Goal: Transaction & Acquisition: Purchase product/service

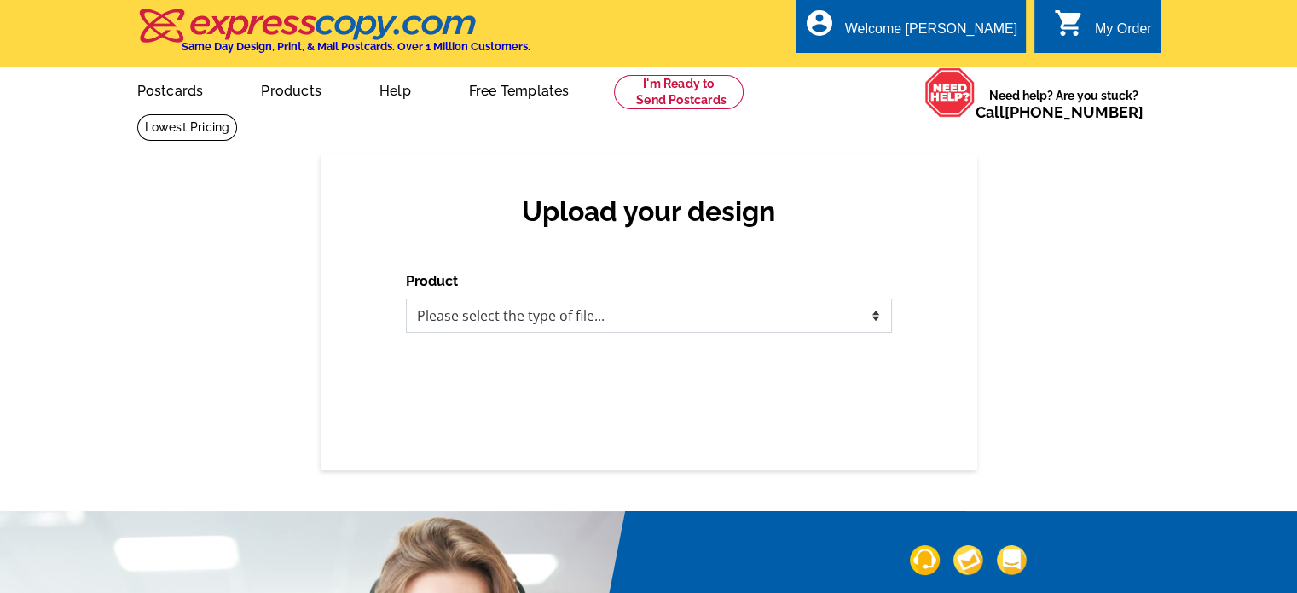
click at [478, 317] on select "Please select the type of file... Postcards Business Cards Letters and flyers G…" at bounding box center [649, 316] width 486 height 34
select select "1"
click at [406, 299] on select "Please select the type of file... Postcards Business Cards Letters and flyers G…" at bounding box center [649, 316] width 486 height 34
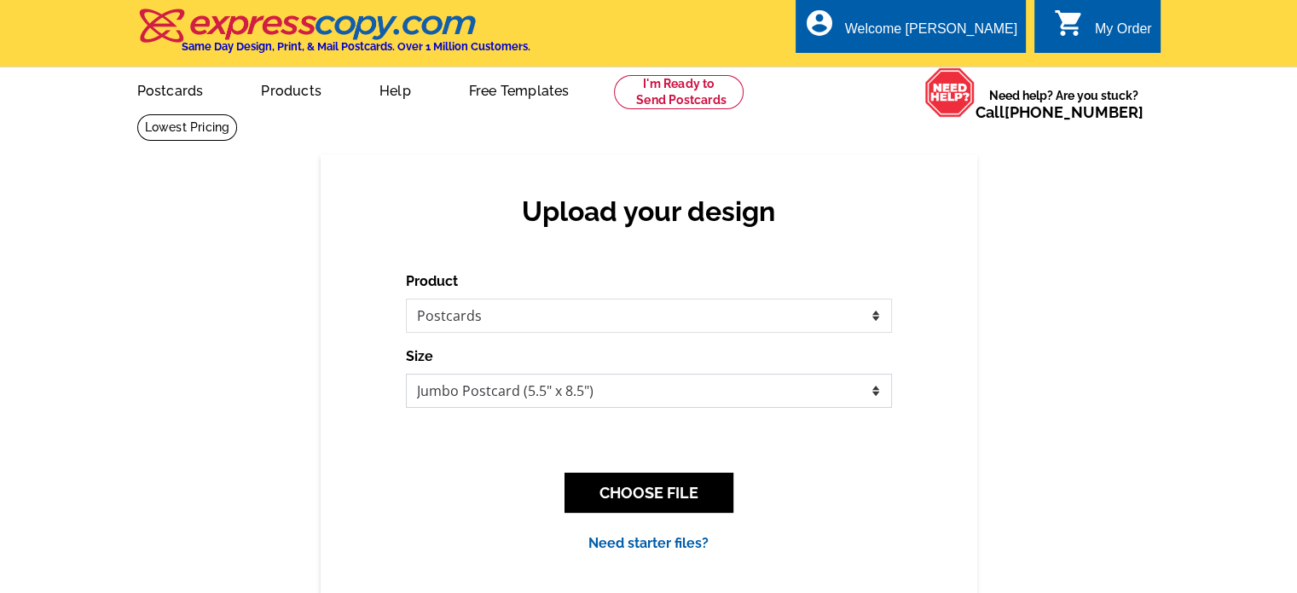
click at [484, 391] on select "Jumbo Postcard (5.5" x 8.5") Regular Postcard (4.25" x 5.6") Panoramic Postcard…" at bounding box center [649, 391] width 486 height 34
click at [406, 374] on select "Jumbo Postcard (5.5" x 8.5") Regular Postcard (4.25" x 5.6") Panoramic Postcard…" at bounding box center [649, 391] width 486 height 34
click at [642, 542] on link "Need starter files?" at bounding box center [648, 543] width 120 height 16
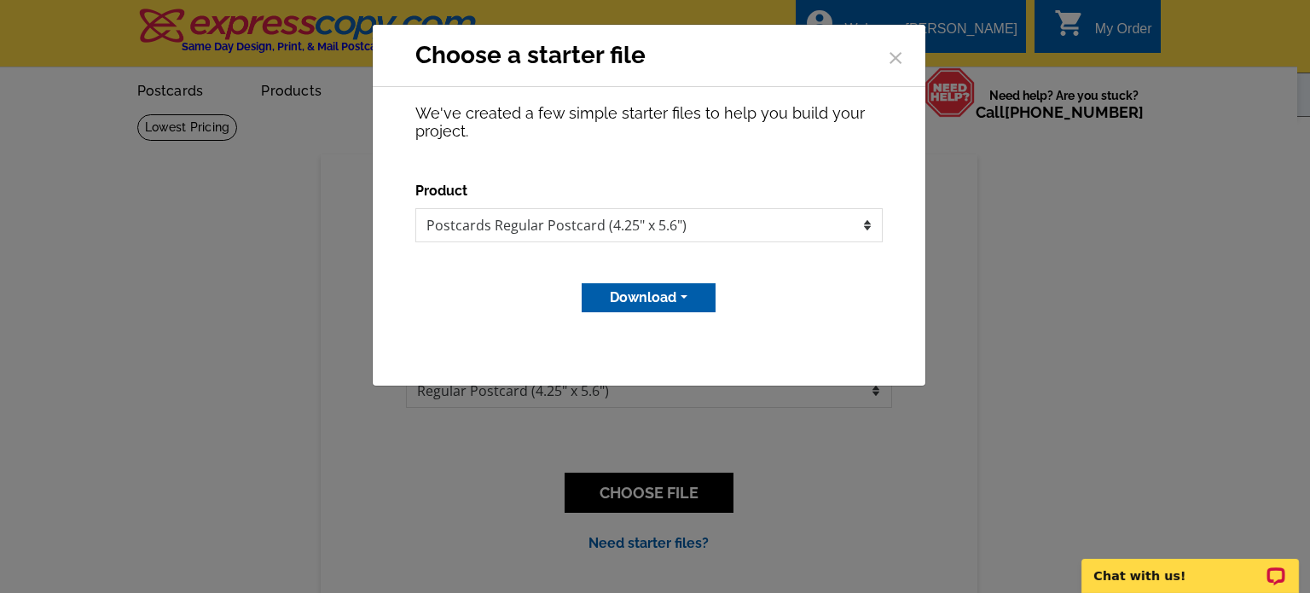
click at [654, 296] on button "Download" at bounding box center [649, 297] width 134 height 29
click at [641, 331] on link "MS Publisher file" at bounding box center [646, 333] width 135 height 25
click at [843, 228] on select "Postcards Regular Postcard (4.25" x 5.6")" at bounding box center [648, 225] width 467 height 34
click at [906, 52] on button "×" at bounding box center [896, 56] width 26 height 26
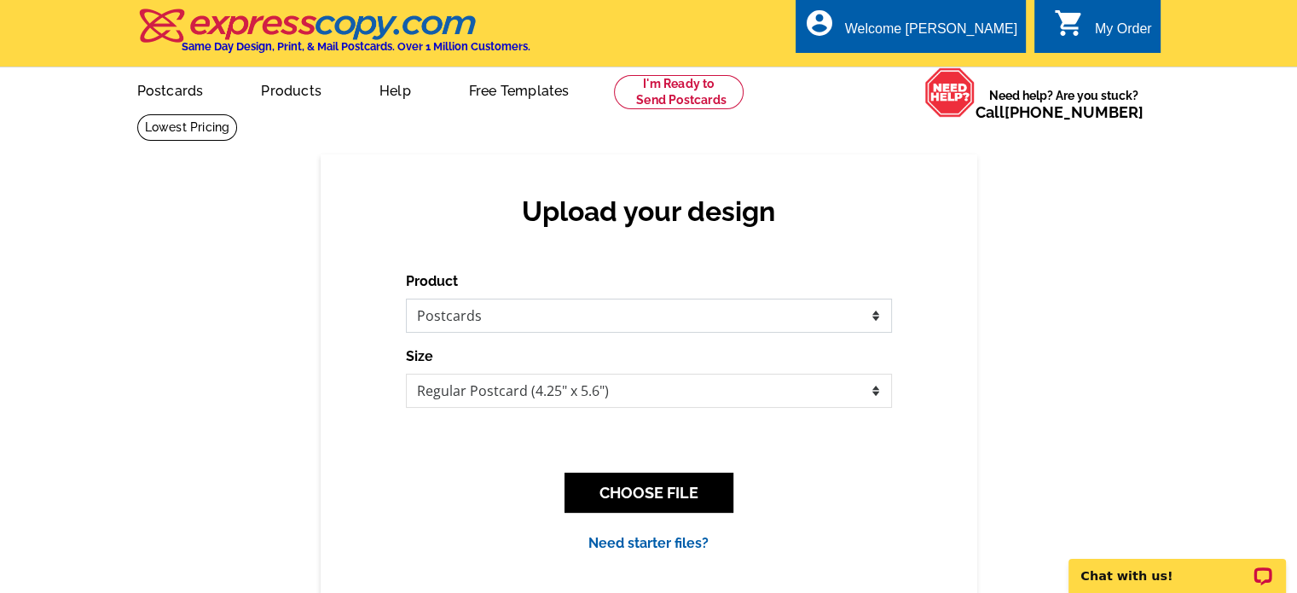
click at [513, 317] on select "Please select the type of file... Postcards Business Cards Letters and flyers G…" at bounding box center [649, 316] width 486 height 34
drag, startPoint x: 330, startPoint y: 324, endPoint x: 442, endPoint y: 361, distance: 117.6
click at [330, 324] on div "Upload your design Product Please select the type of file... Postcards Business…" at bounding box center [649, 373] width 657 height 439
click at [499, 402] on select "Jumbo Postcard (5.5" x 8.5") Regular Postcard (4.25" x 5.6") Panoramic Postcard…" at bounding box center [649, 391] width 486 height 34
select select "2"
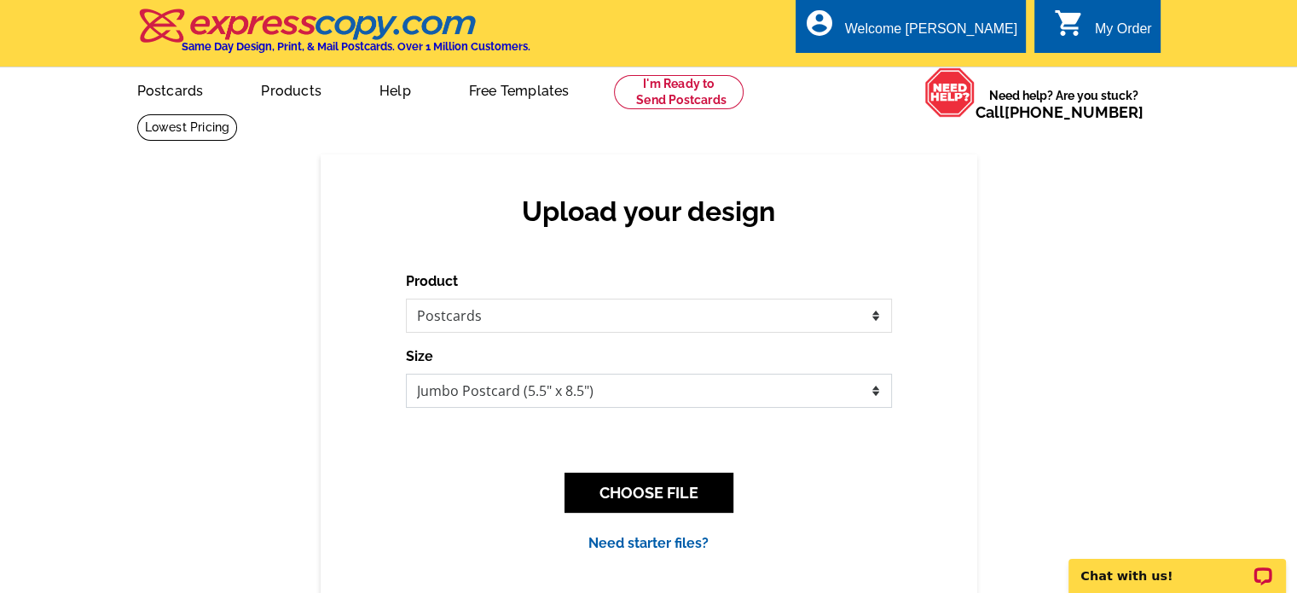
click at [406, 374] on select "Jumbo Postcard (5.5" x 8.5") Regular Postcard (4.25" x 5.6") Panoramic Postcard…" at bounding box center [649, 391] width 486 height 34
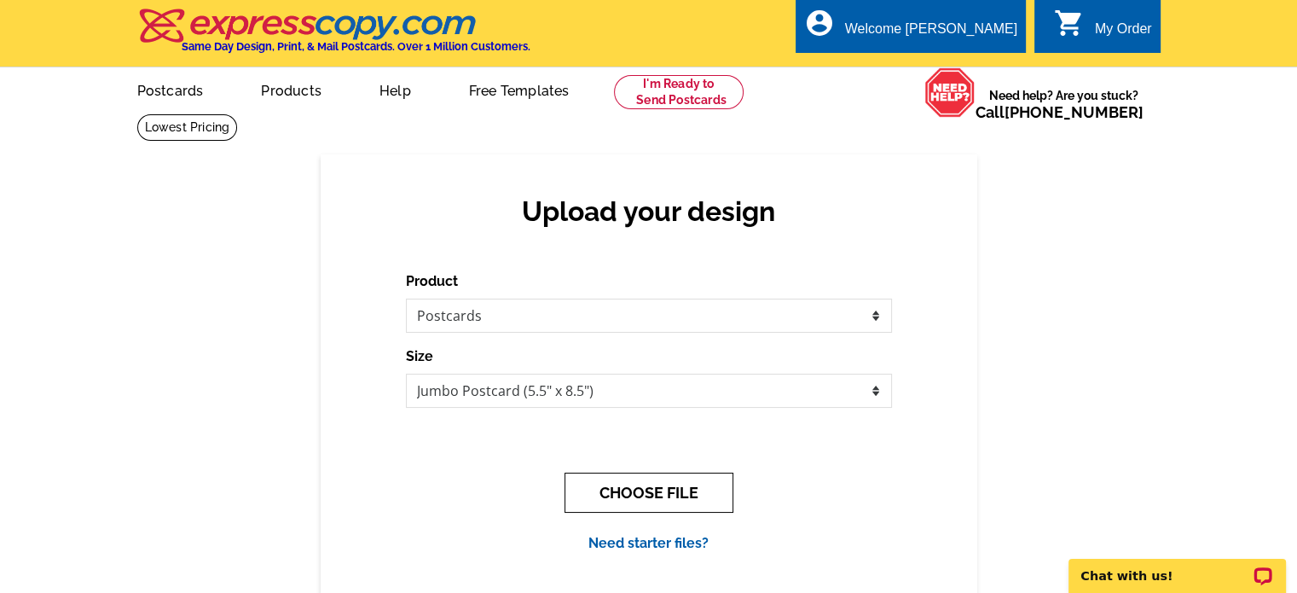
click at [621, 492] on button "CHOOSE FILE" at bounding box center [649, 492] width 169 height 40
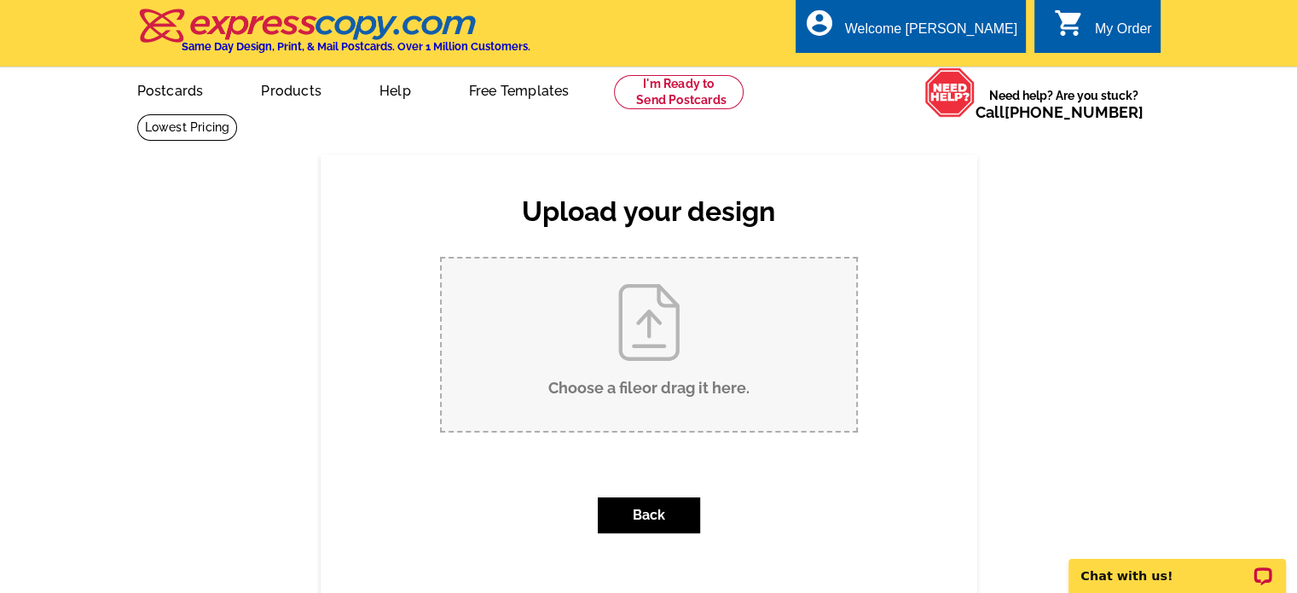
click at [638, 404] on input "Choose a file or drag it here ." at bounding box center [649, 344] width 415 height 172
type input "C:\fakepath\MN Postcard.pub"
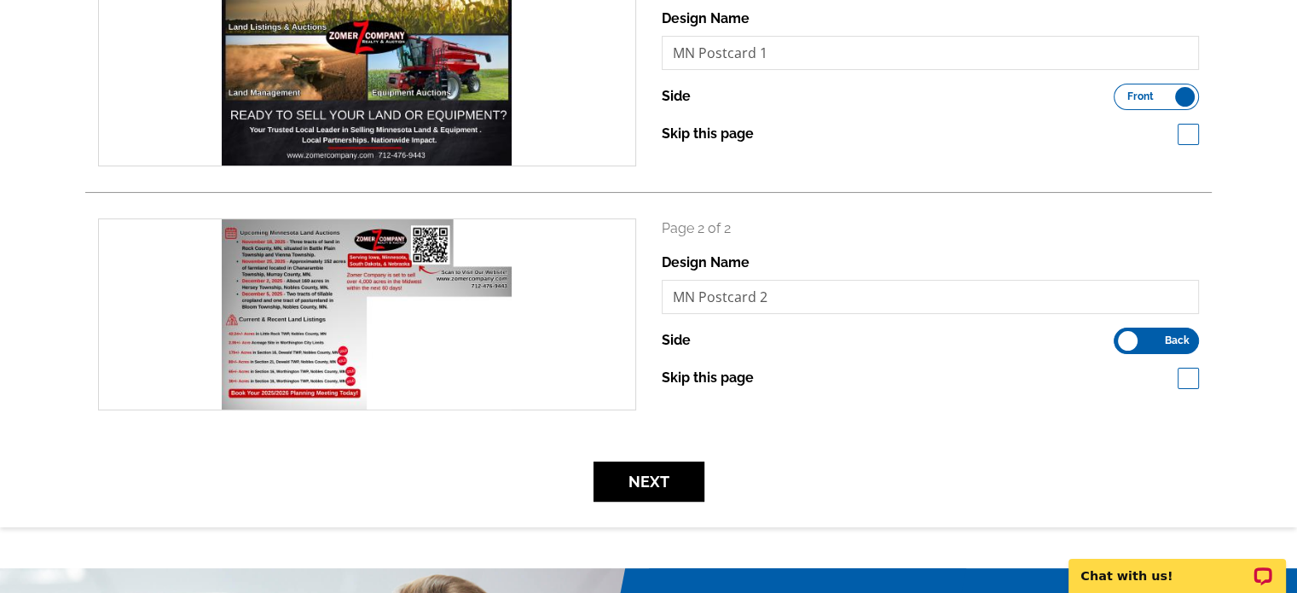
scroll to position [341, 0]
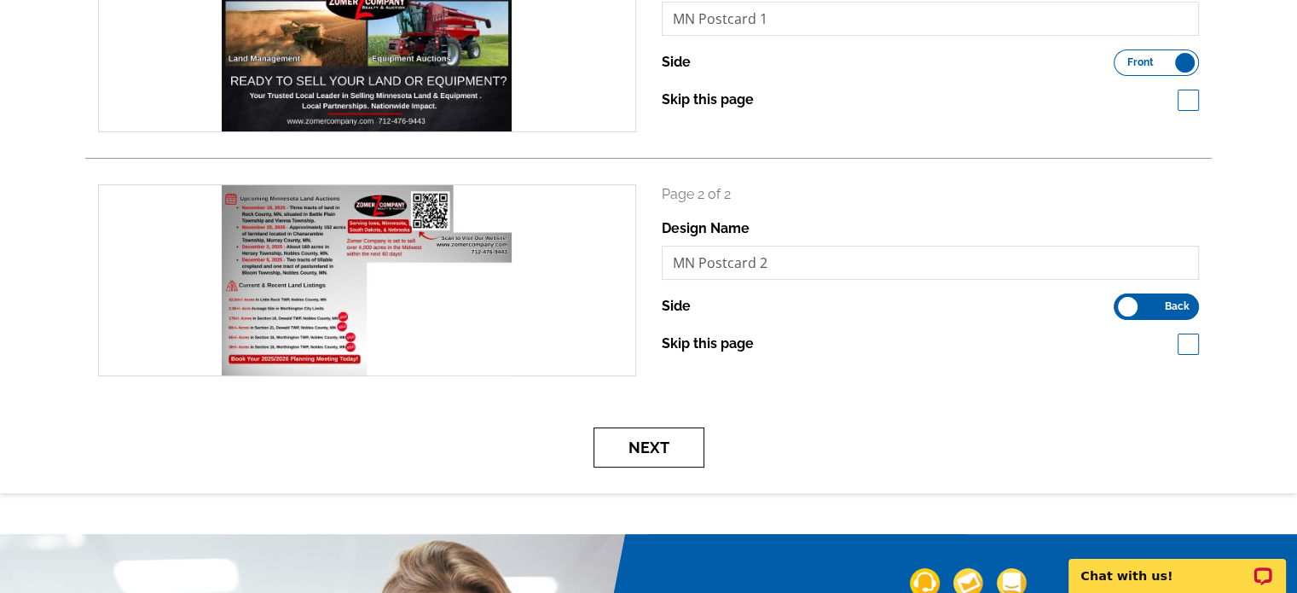
click at [669, 432] on button "Next" at bounding box center [649, 447] width 111 height 40
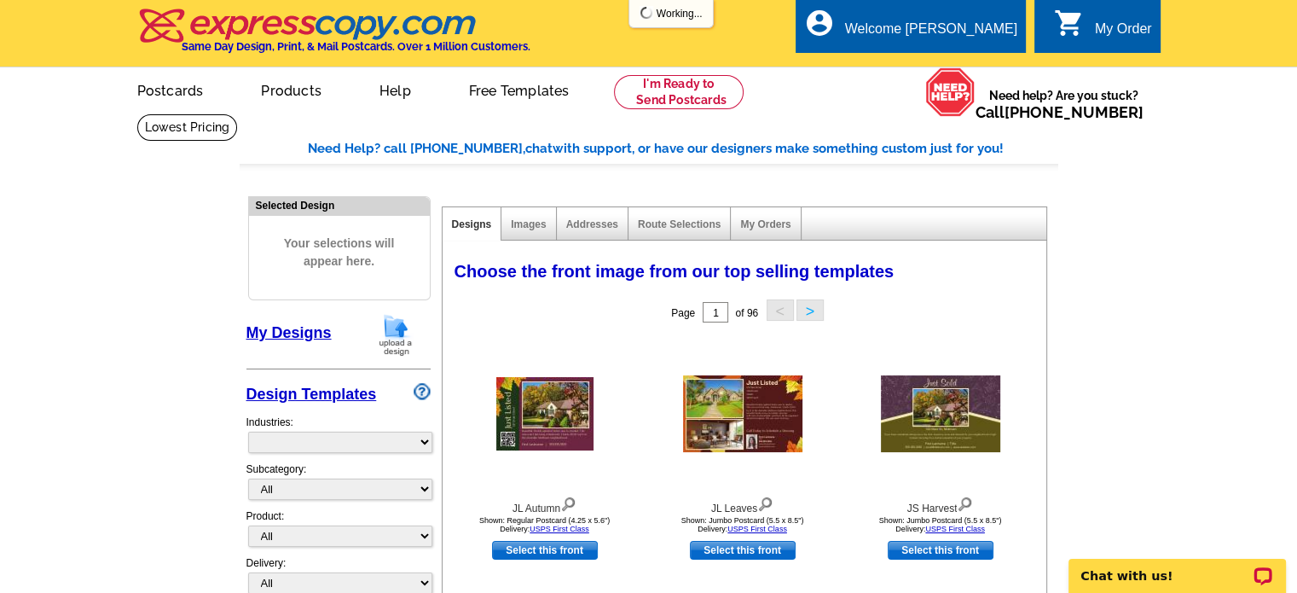
select select "785"
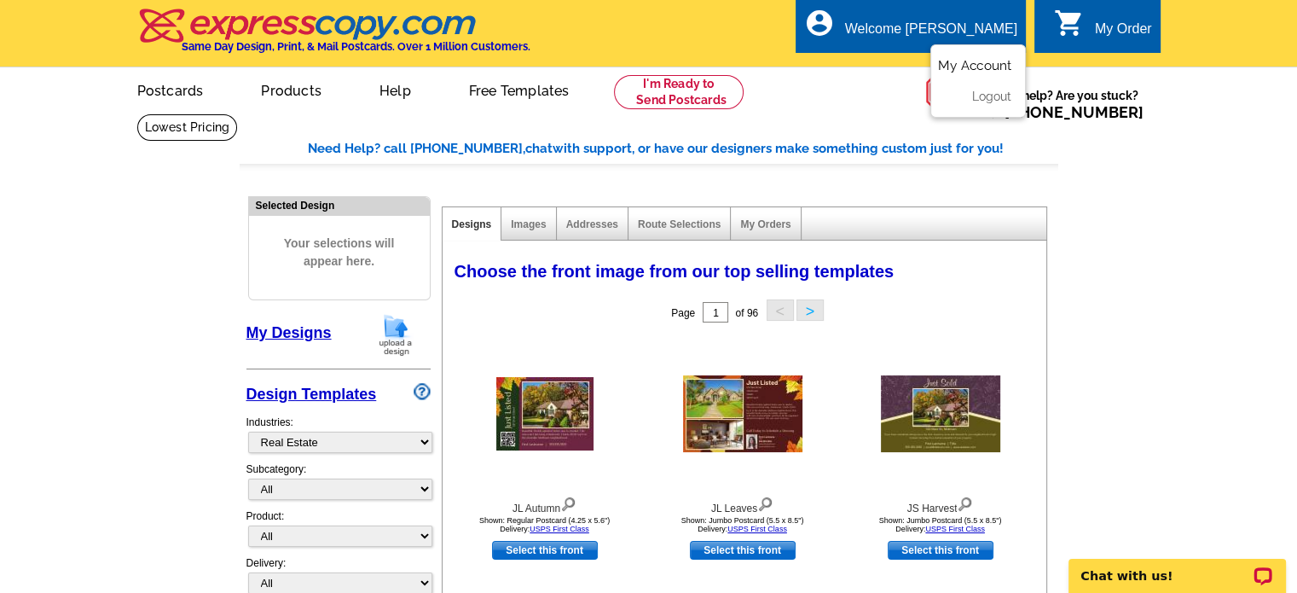
click at [973, 61] on link "My Account" at bounding box center [974, 65] width 73 height 15
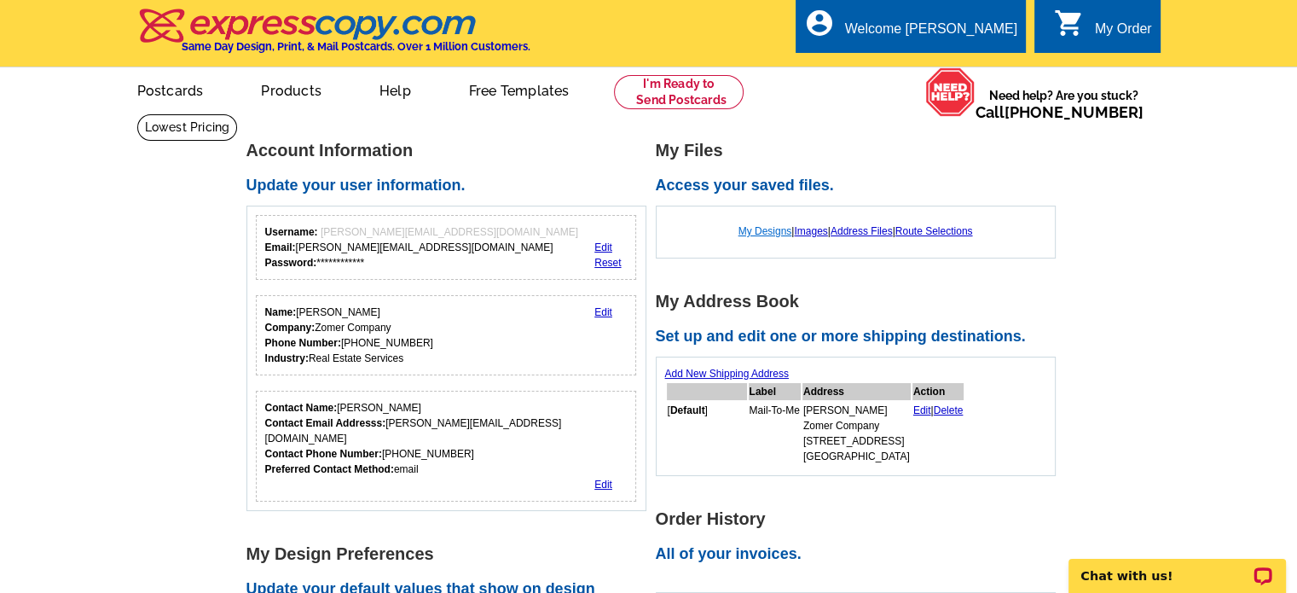
click at [766, 233] on link "My Designs" at bounding box center [766, 231] width 54 height 12
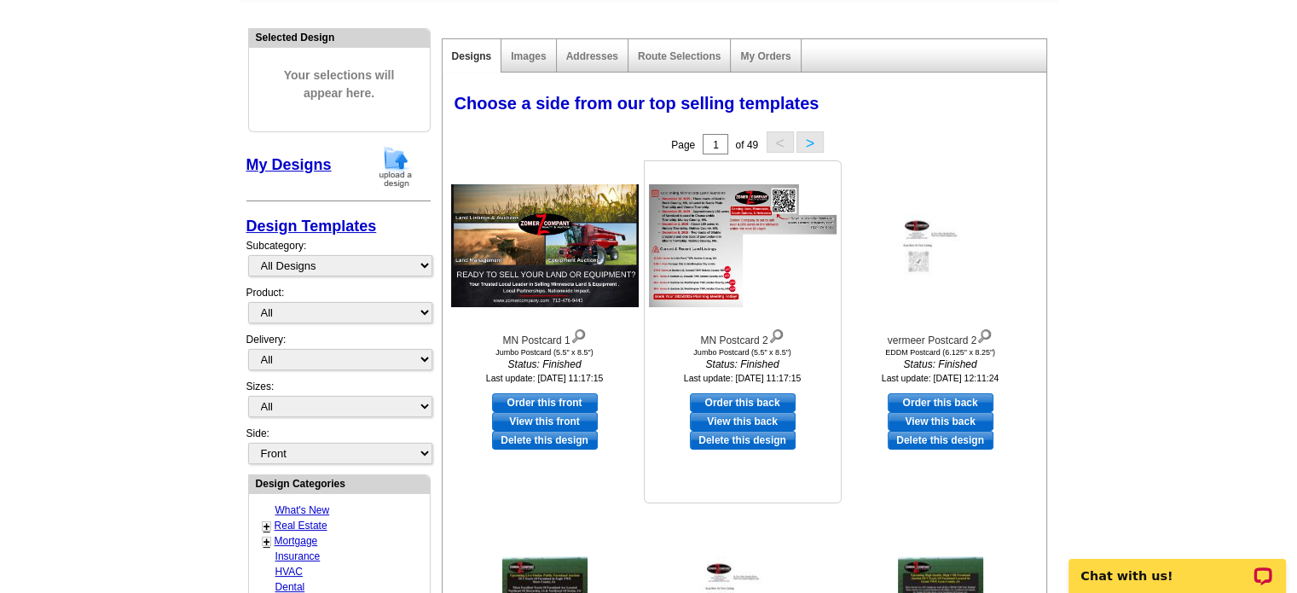
scroll to position [171, 0]
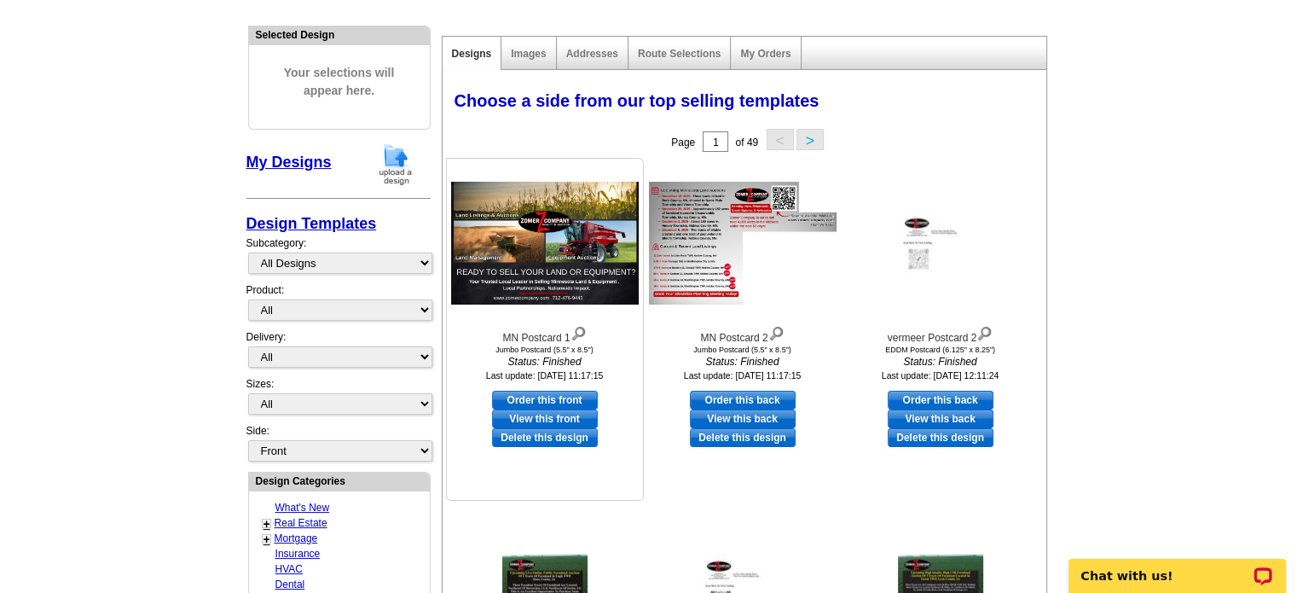
click at [539, 399] on link "Order this front" at bounding box center [545, 400] width 106 height 19
select select "2"
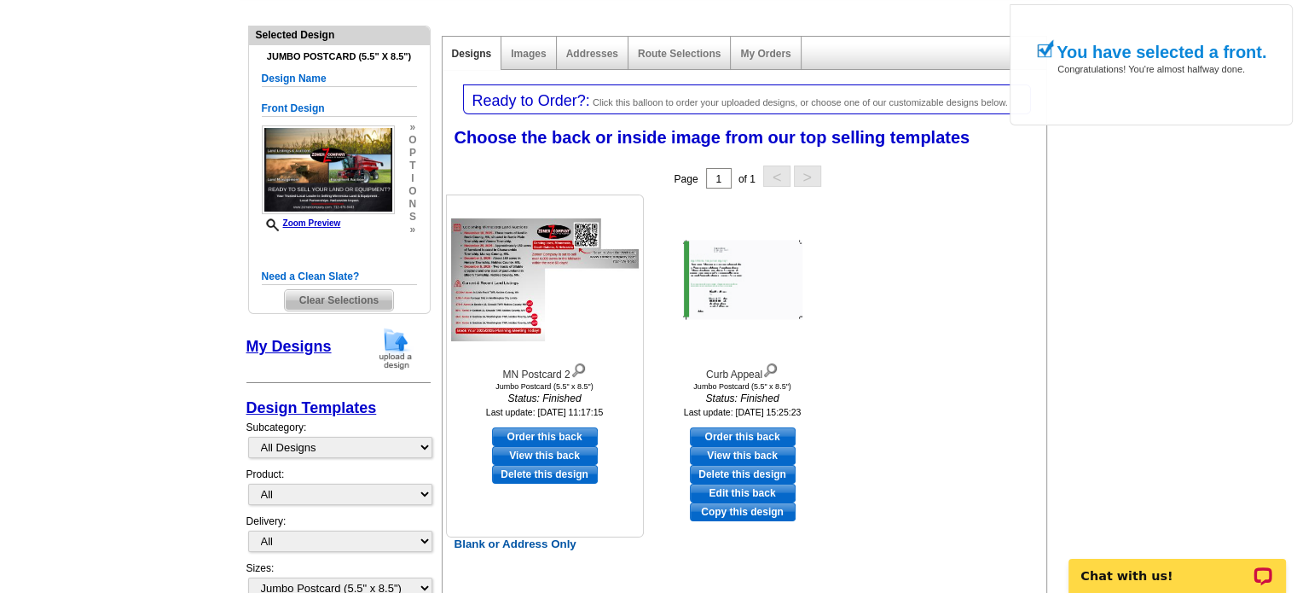
click at [532, 434] on link "Order this back" at bounding box center [545, 436] width 106 height 19
select select "front"
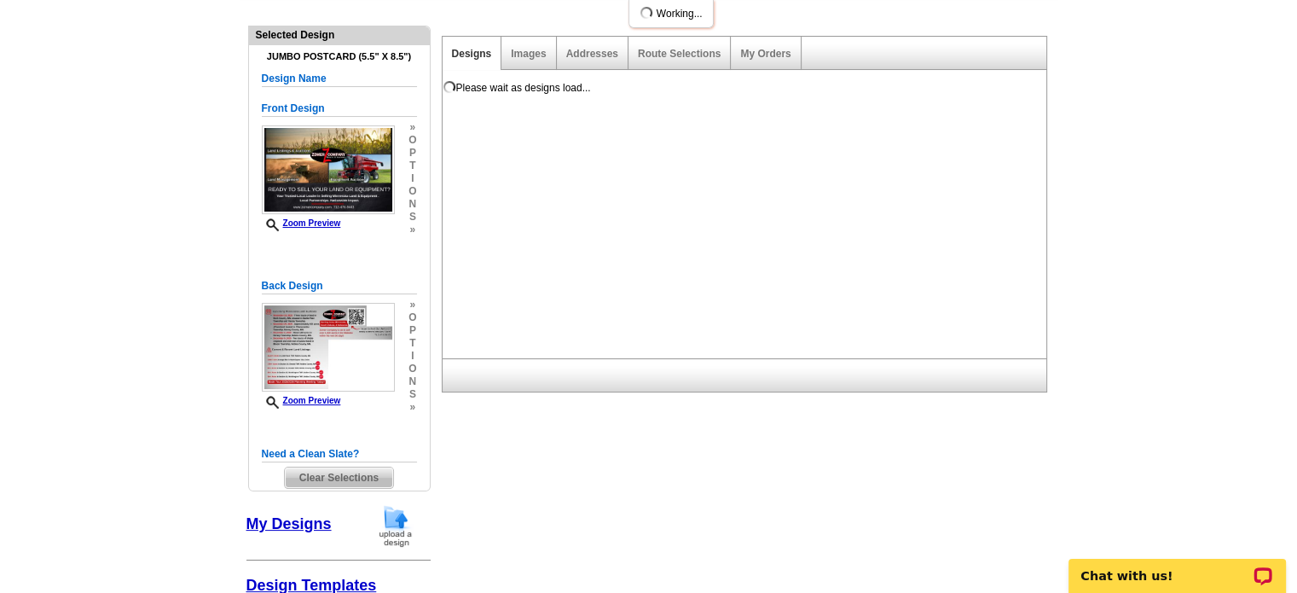
scroll to position [0, 0]
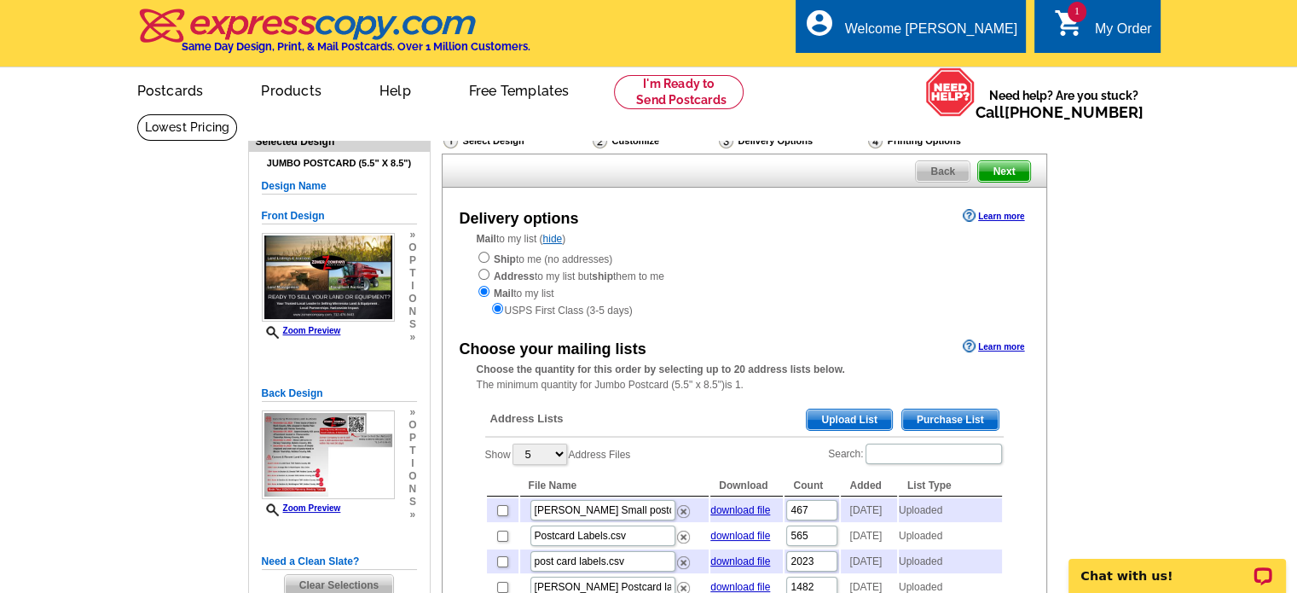
click at [857, 416] on span "Upload List" at bounding box center [849, 419] width 84 height 20
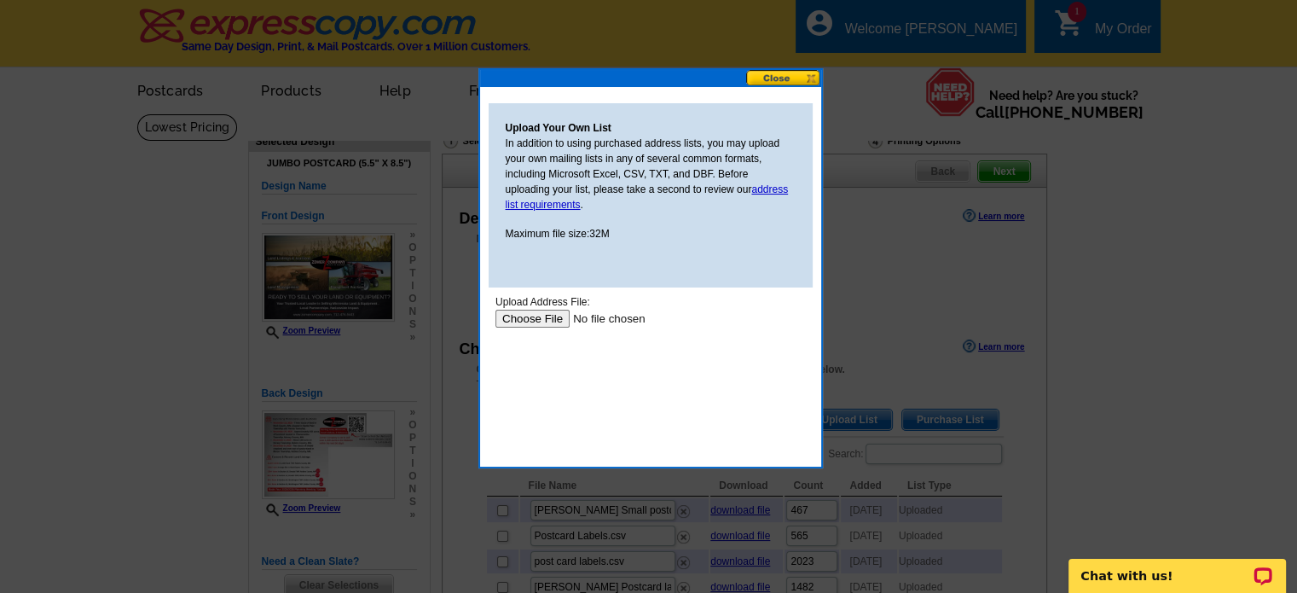
click at [524, 321] on input "file" at bounding box center [603, 319] width 216 height 18
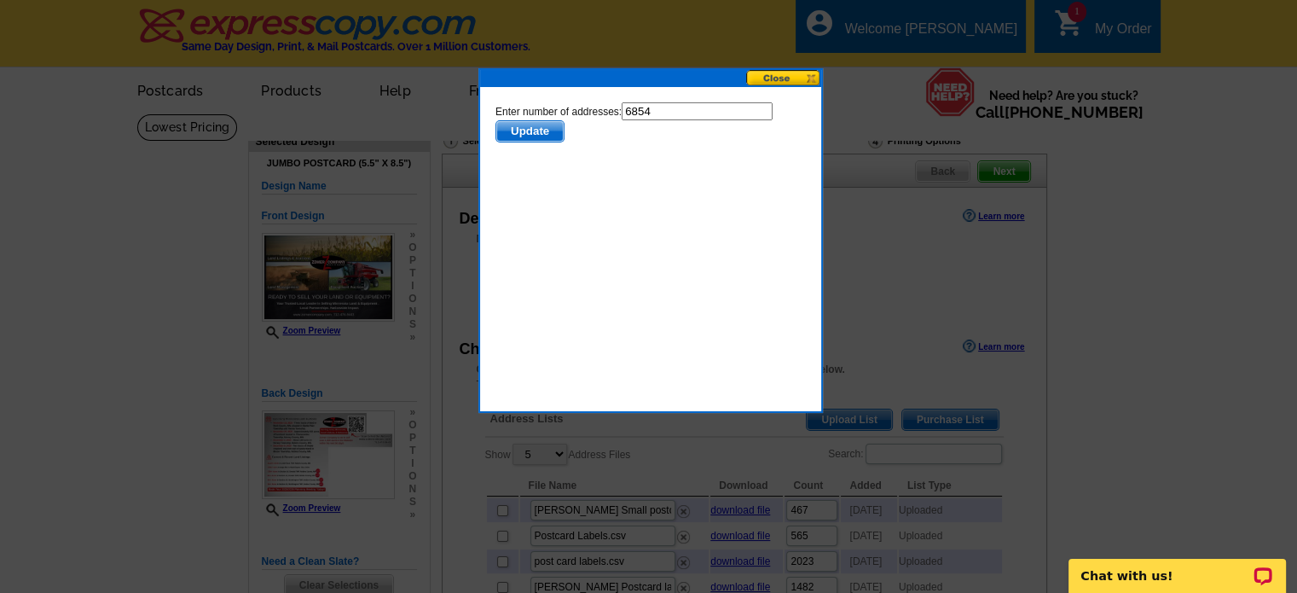
click at [520, 130] on span "Update" at bounding box center [529, 131] width 67 height 20
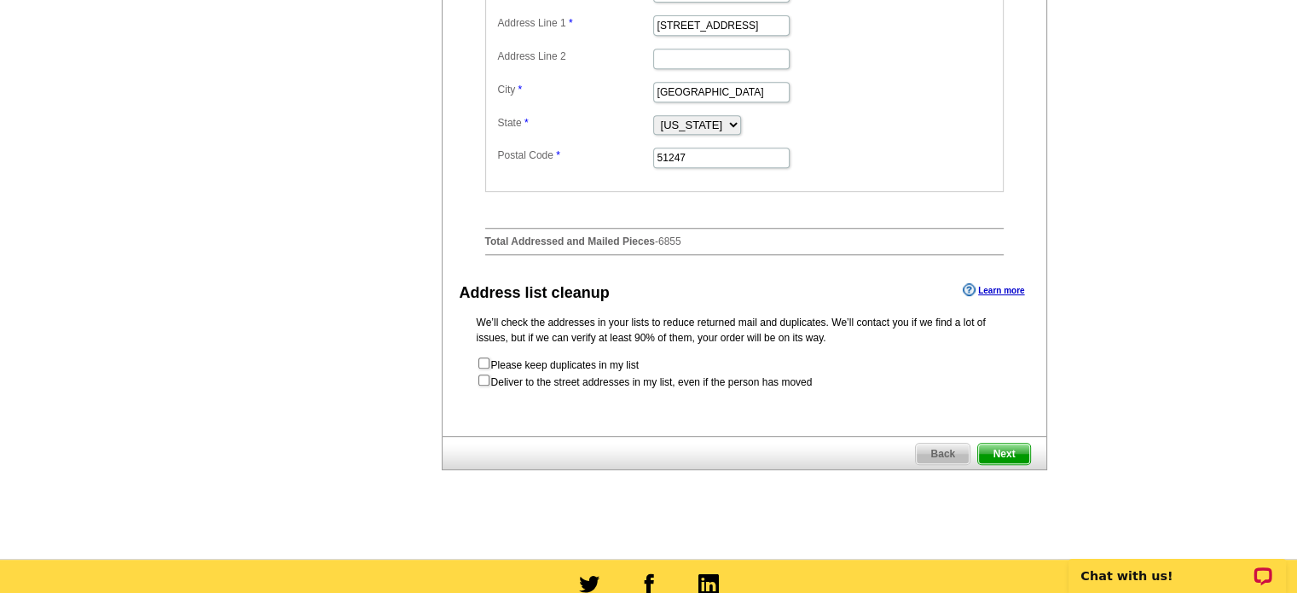
scroll to position [853, 0]
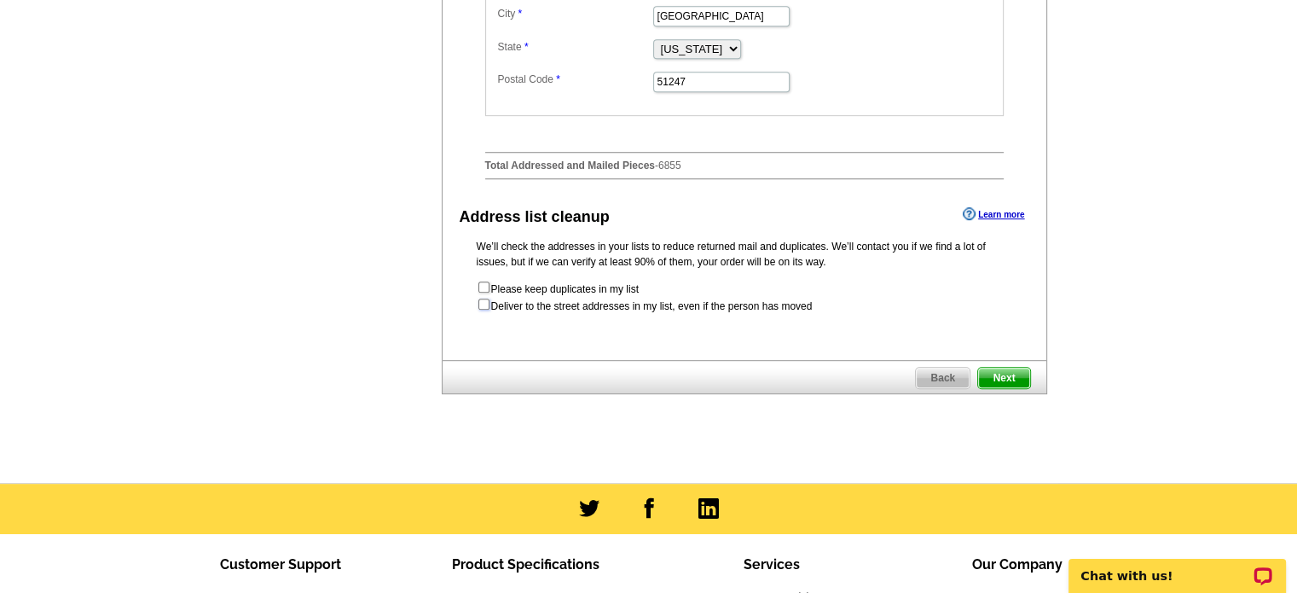
click at [486, 310] on input "checkbox" at bounding box center [483, 304] width 11 height 11
checkbox input "true"
radio input "true"
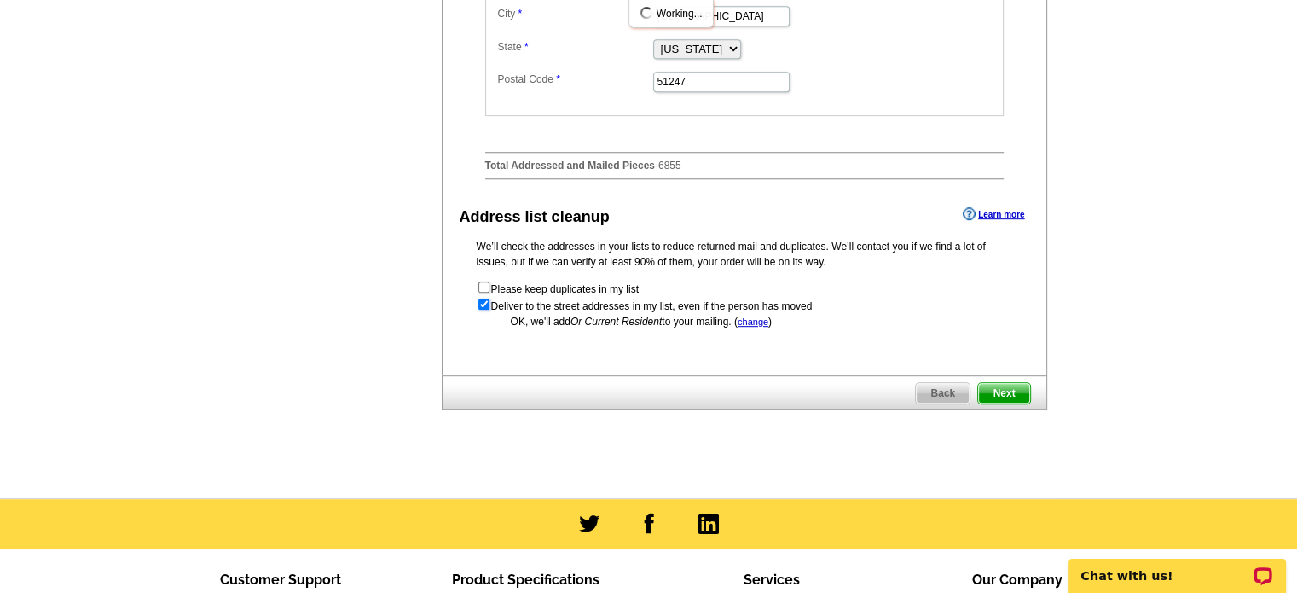
scroll to position [0, 0]
click at [1006, 403] on span "Next" at bounding box center [1003, 393] width 51 height 20
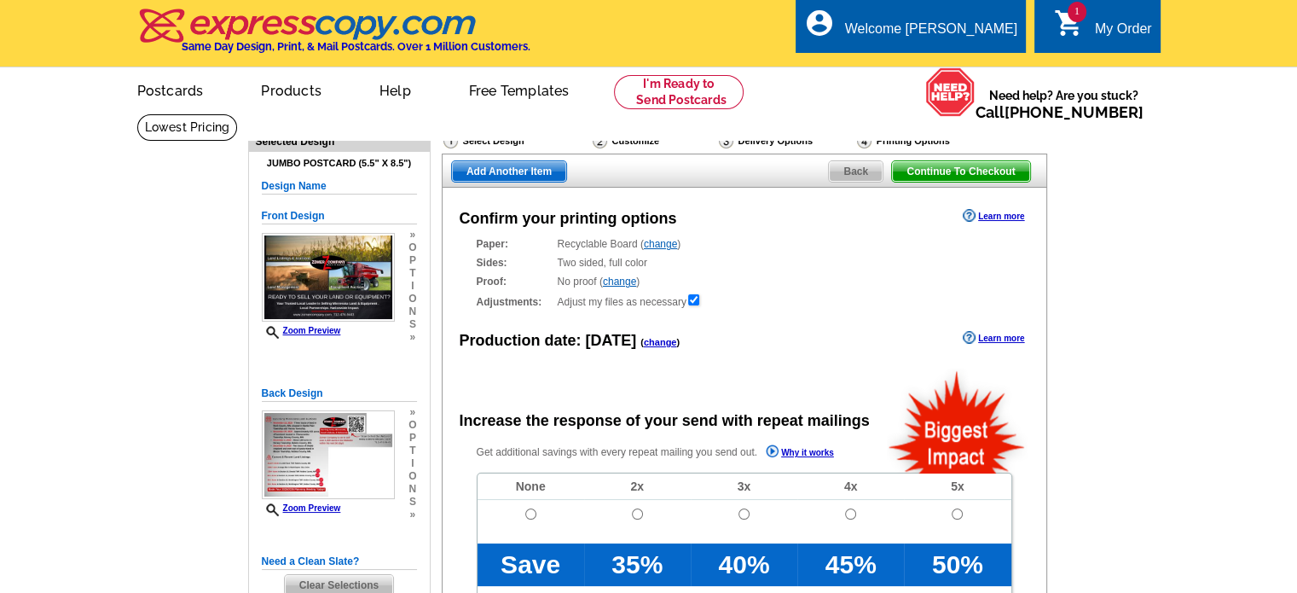
radio input "false"
click at [530, 516] on input "radio" at bounding box center [530, 513] width 11 height 11
radio input "true"
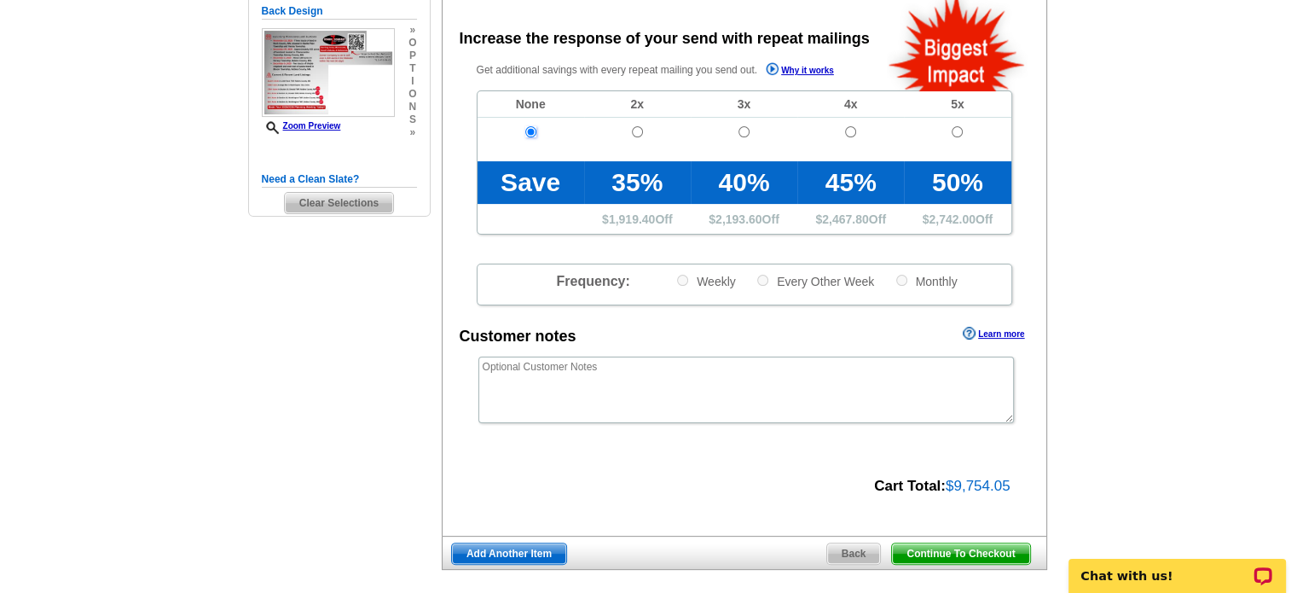
scroll to position [512, 0]
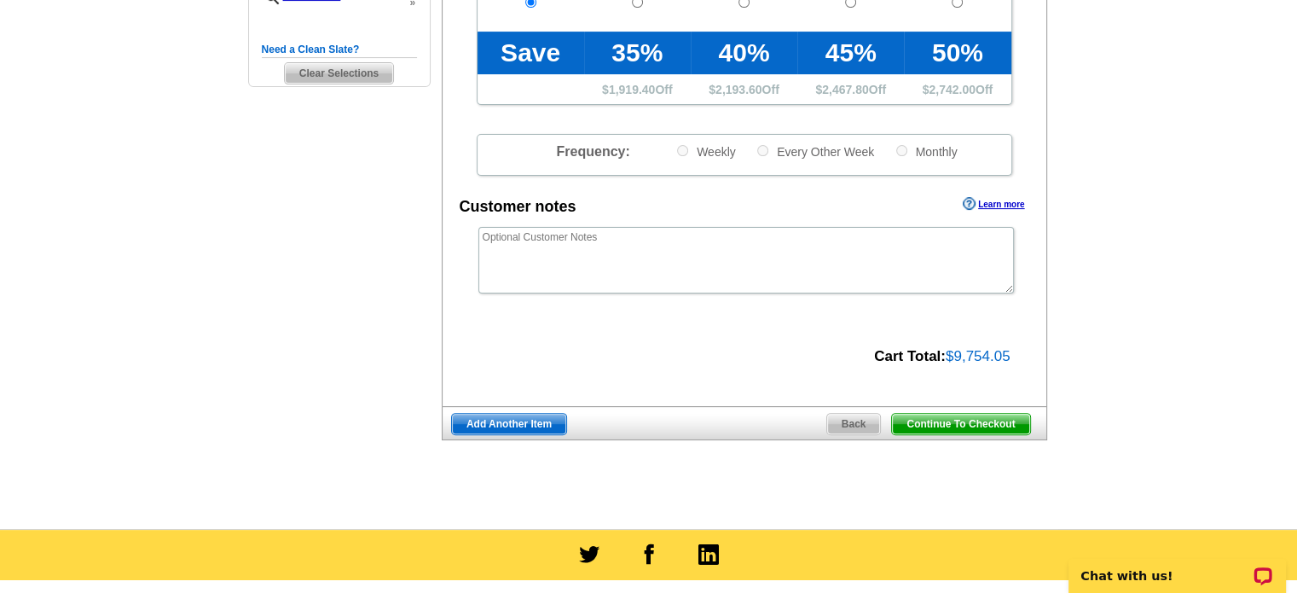
click at [934, 425] on span "Continue To Checkout" at bounding box center [960, 424] width 137 height 20
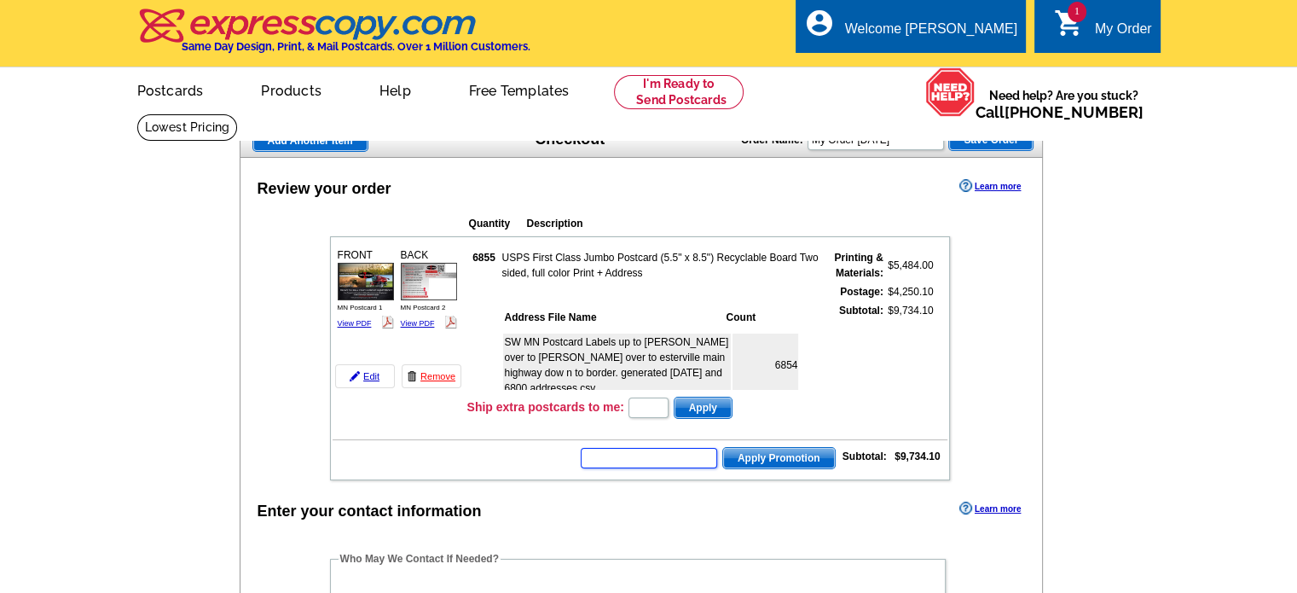
click at [612, 454] on input "text" at bounding box center [649, 458] width 136 height 20
type input "SMS40m"
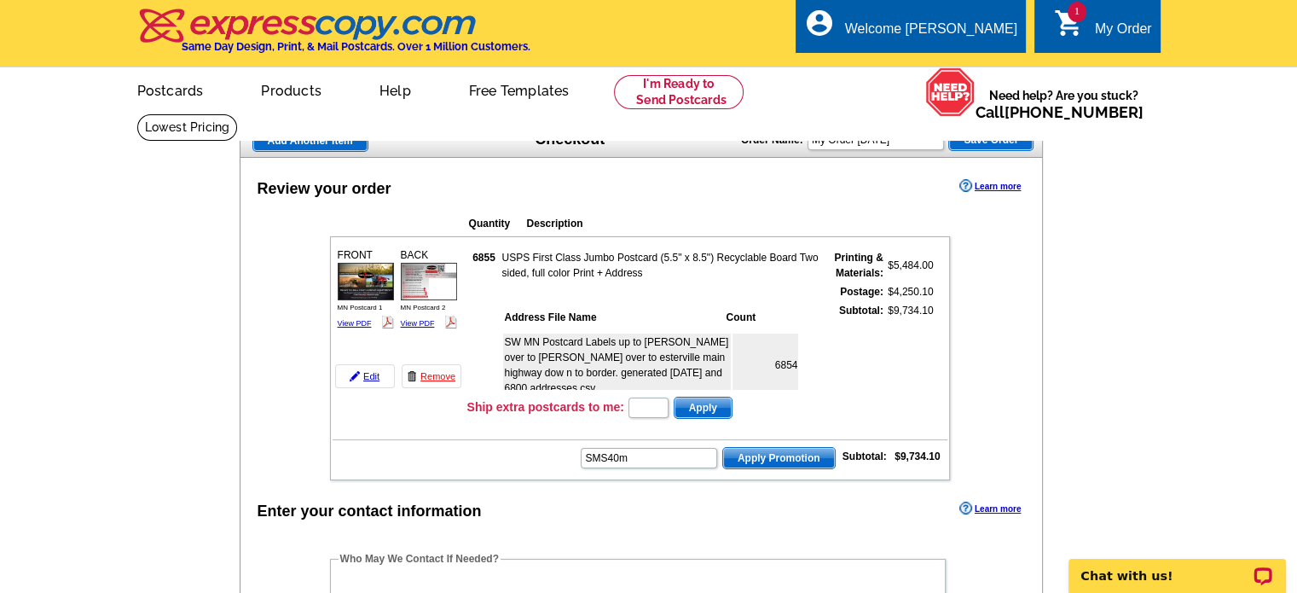
click at [778, 453] on span "Apply Promotion" at bounding box center [779, 458] width 112 height 20
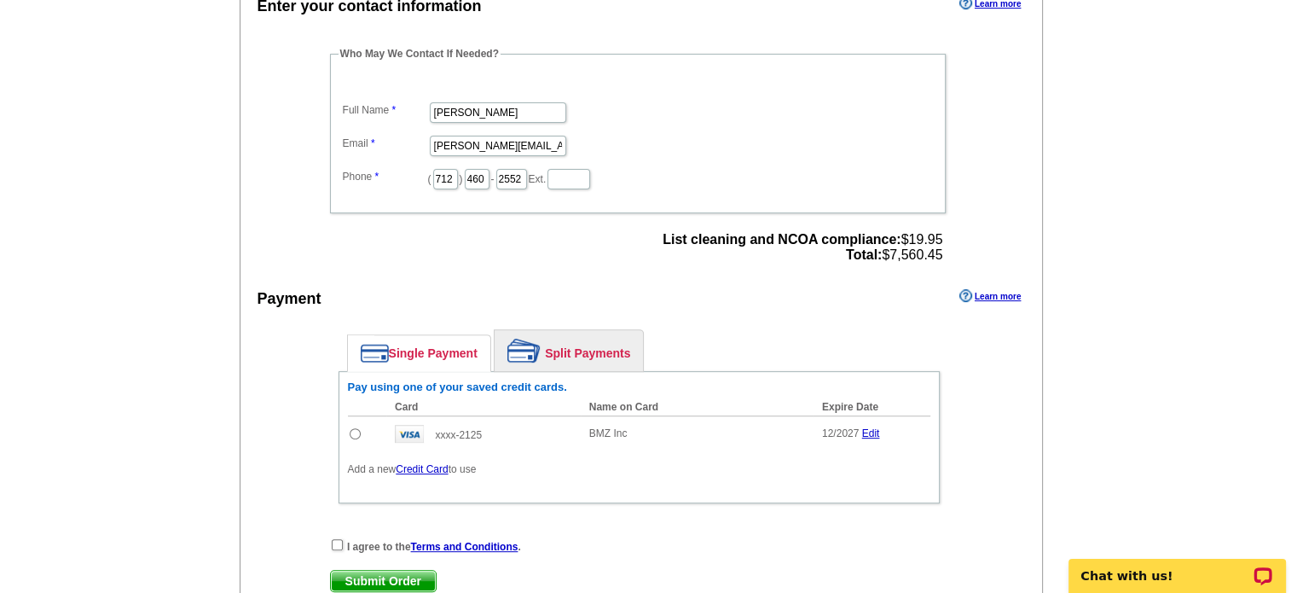
scroll to position [597, 0]
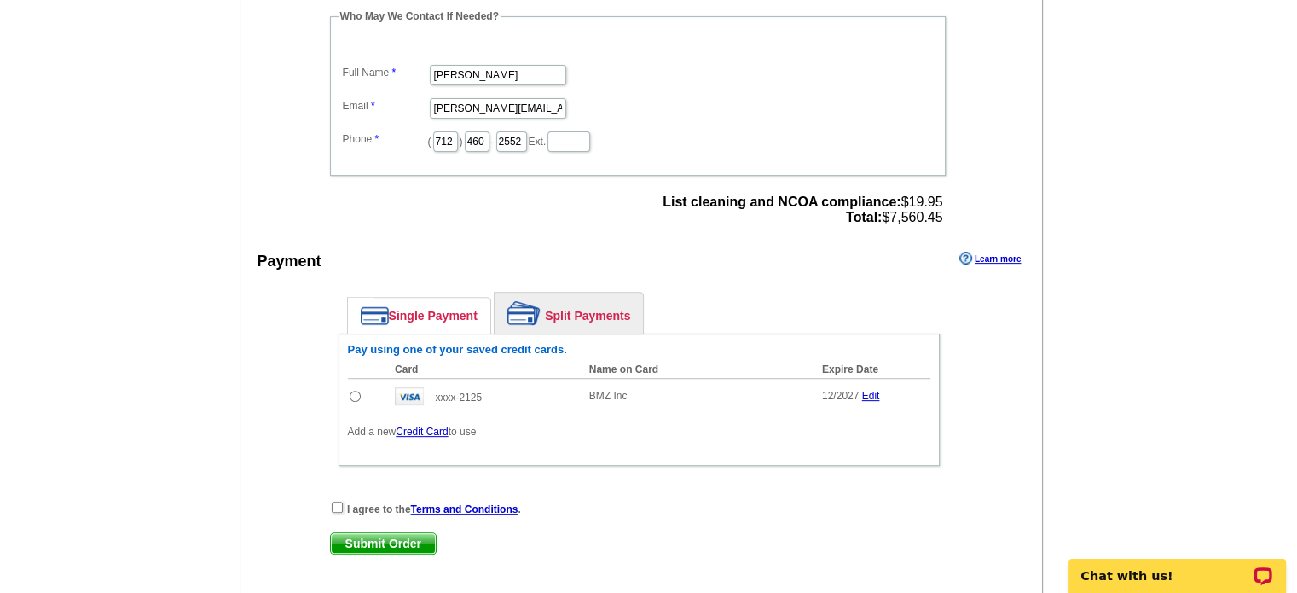
click at [352, 391] on input "radio" at bounding box center [355, 396] width 11 height 11
radio input "true"
click at [337, 501] on input "checkbox" at bounding box center [337, 506] width 11 height 11
checkbox input "true"
click at [383, 533] on span "Submit Order" at bounding box center [383, 543] width 105 height 20
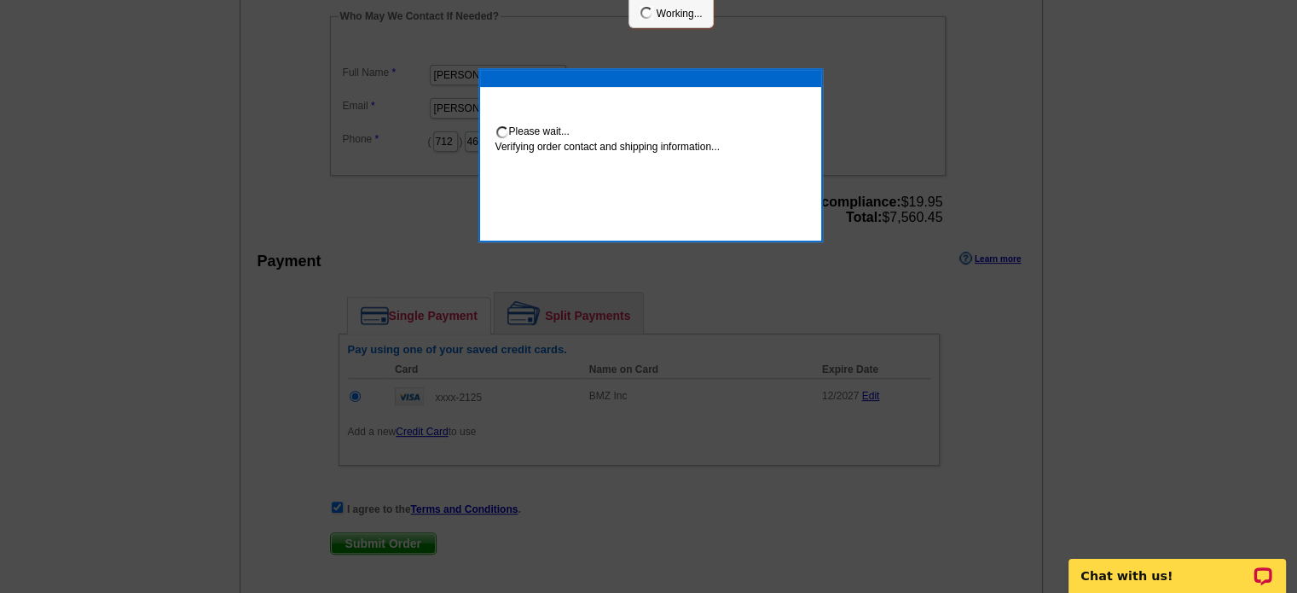
scroll to position [590, 0]
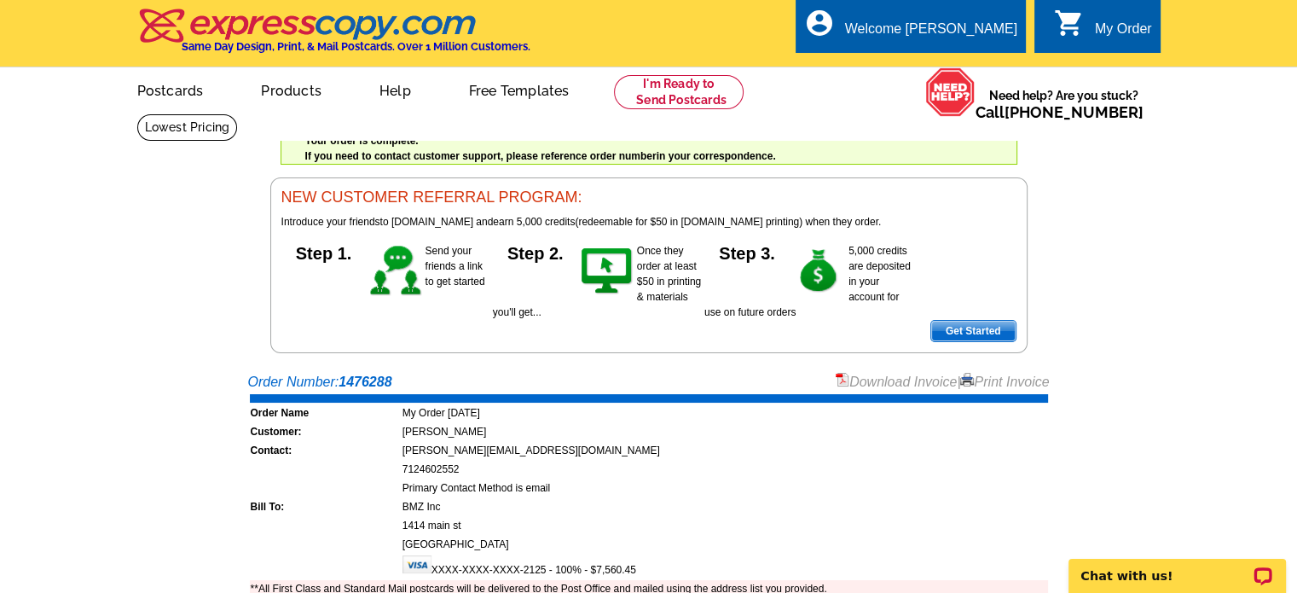
click at [1004, 385] on link "Print Invoice" at bounding box center [1004, 381] width 89 height 14
